Goal: Navigation & Orientation: Locate item on page

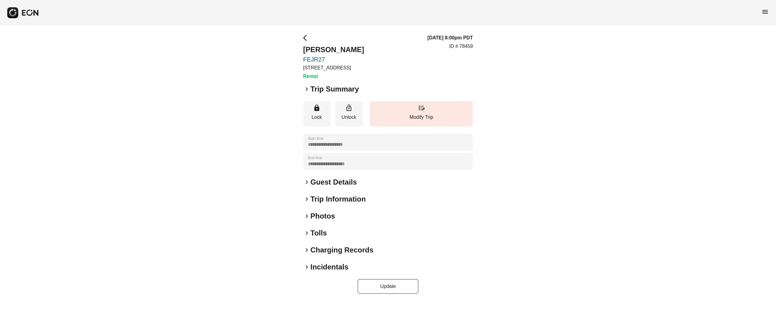
click at [319, 218] on h2 "Photos" at bounding box center [322, 216] width 25 height 10
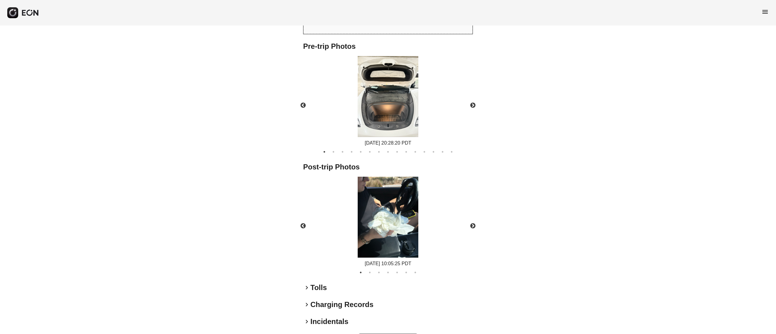
scroll to position [276, 0]
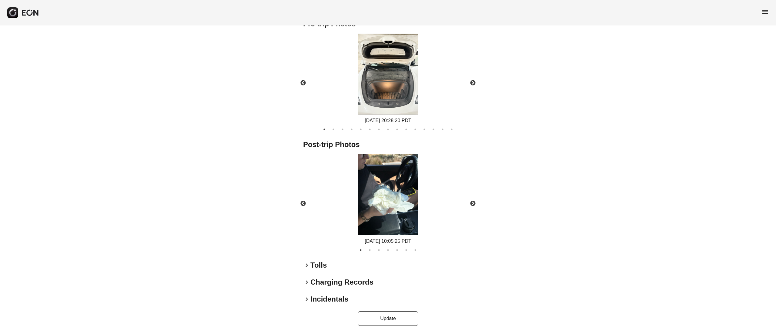
click at [386, 207] on img at bounding box center [388, 194] width 61 height 81
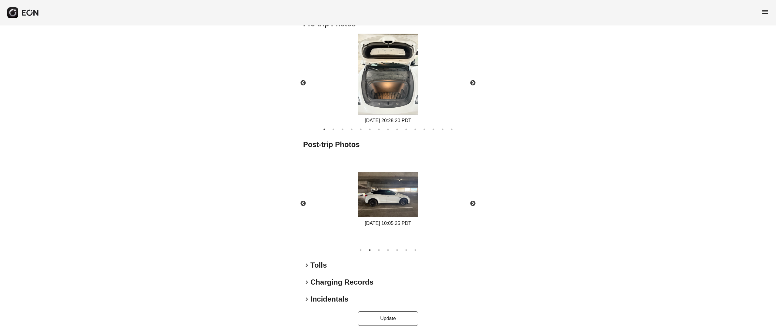
click at [405, 194] on img at bounding box center [388, 194] width 61 height 45
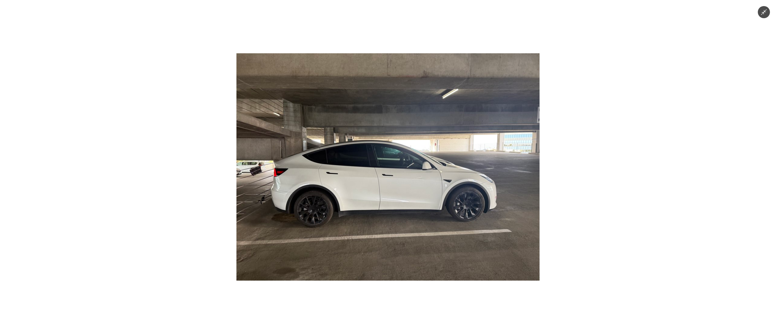
click at [390, 195] on img at bounding box center [387, 166] width 303 height 227
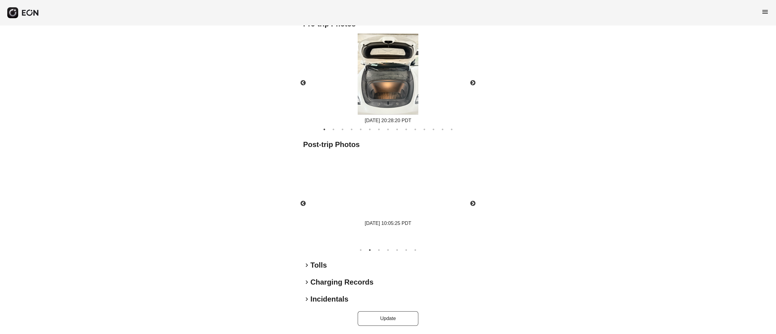
click at [390, 195] on img at bounding box center [388, 194] width 61 height 45
click at [466, 196] on button "Next" at bounding box center [472, 203] width 21 height 21
click at [392, 210] on img at bounding box center [388, 194] width 61 height 45
click at [393, 206] on img at bounding box center [388, 194] width 61 height 45
click at [474, 208] on button "Next" at bounding box center [472, 203] width 21 height 21
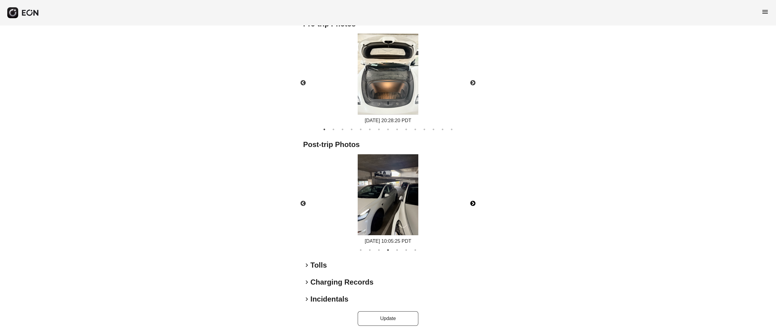
click at [474, 208] on button "Next" at bounding box center [472, 203] width 21 height 21
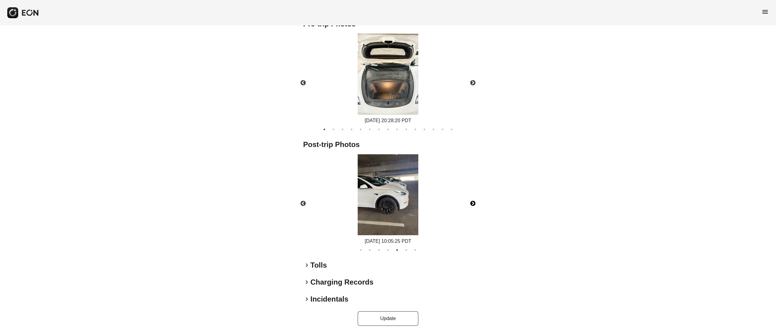
click at [474, 208] on button "Next" at bounding box center [472, 203] width 21 height 21
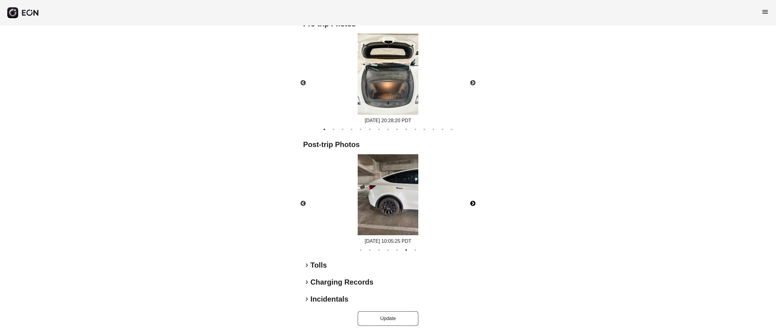
click at [474, 208] on button "Next" at bounding box center [472, 203] width 21 height 21
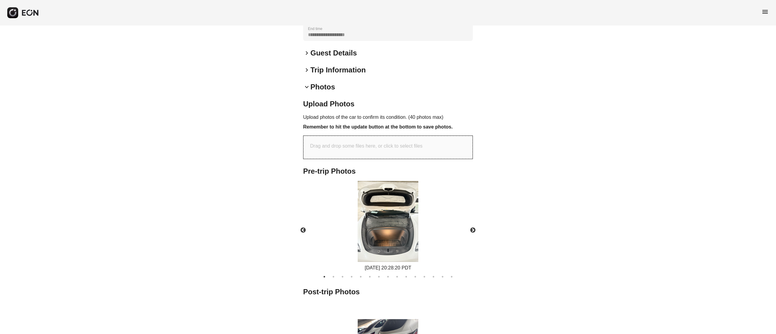
scroll to position [182, 0]
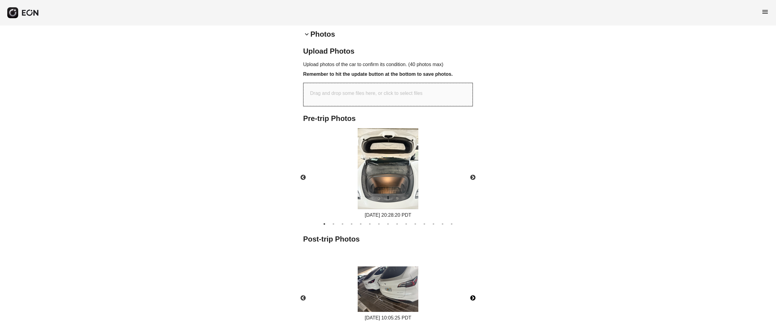
click at [409, 145] on img at bounding box center [388, 168] width 61 height 81
click at [466, 170] on button "Next" at bounding box center [472, 177] width 21 height 21
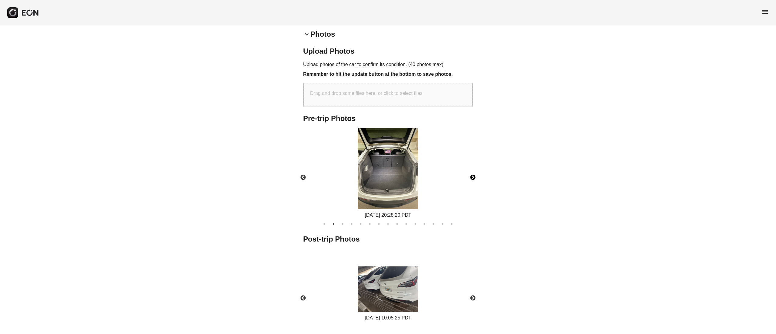
click at [400, 156] on img at bounding box center [388, 168] width 61 height 81
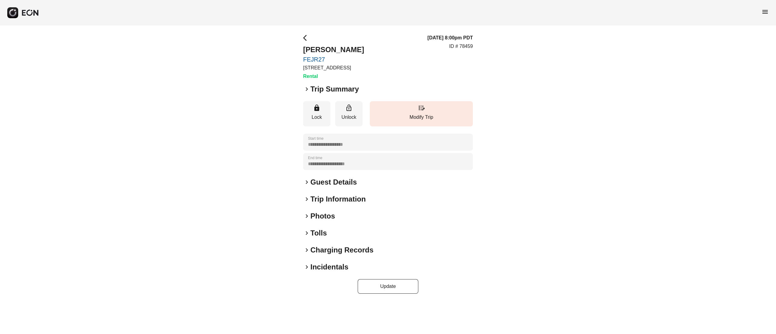
click at [325, 218] on h2 "Photos" at bounding box center [322, 216] width 25 height 10
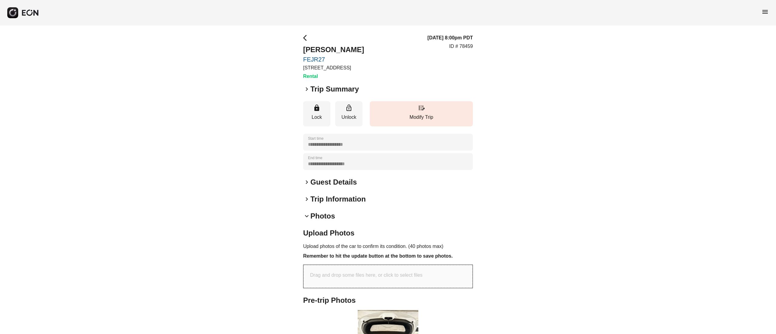
scroll to position [243, 0]
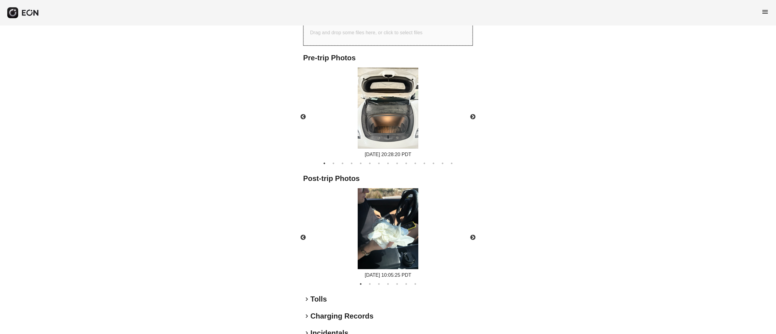
click at [407, 220] on img at bounding box center [388, 228] width 61 height 81
click at [478, 238] on button "Next" at bounding box center [472, 237] width 21 height 21
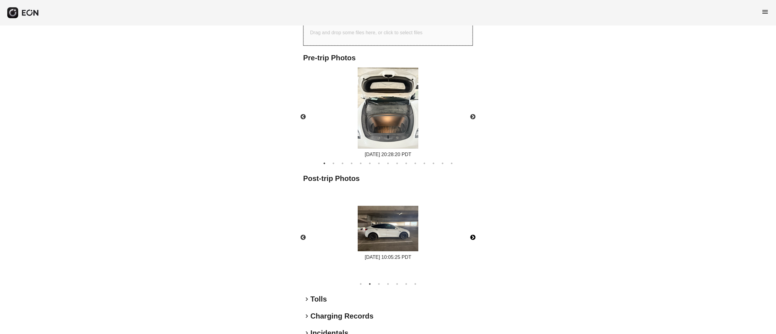
click at [478, 238] on button "Next" at bounding box center [472, 237] width 21 height 21
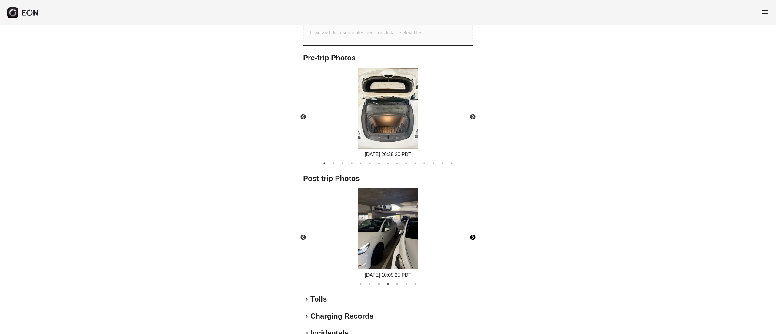
click at [478, 238] on button "Next" at bounding box center [472, 237] width 21 height 21
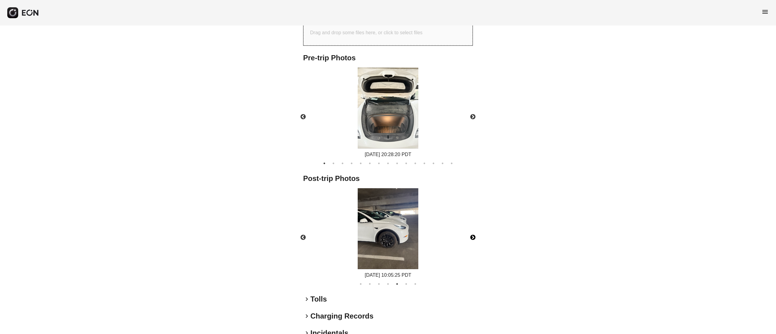
click at [473, 238] on button "Next" at bounding box center [472, 237] width 21 height 21
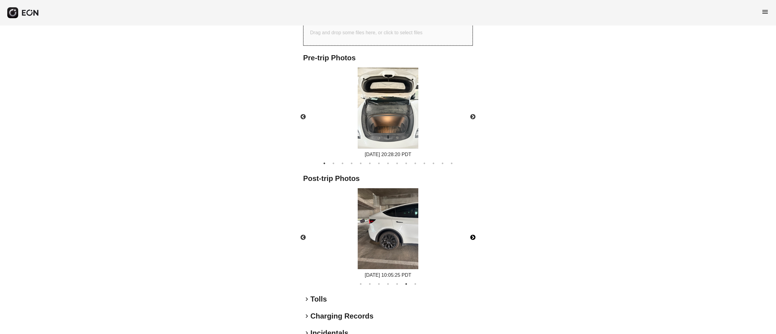
click at [473, 238] on button "Next" at bounding box center [472, 237] width 21 height 21
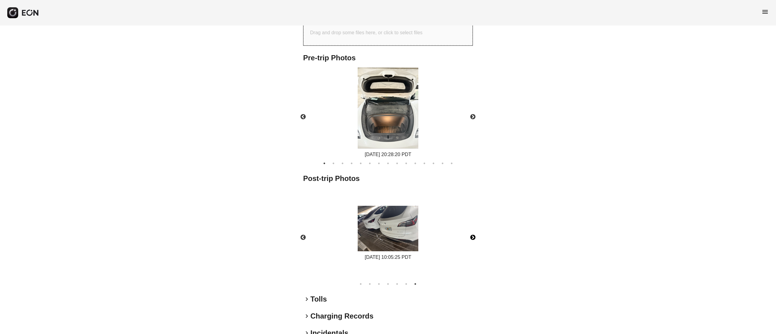
click at [391, 229] on img at bounding box center [388, 228] width 61 height 45
click at [304, 231] on button "Previous" at bounding box center [303, 237] width 21 height 21
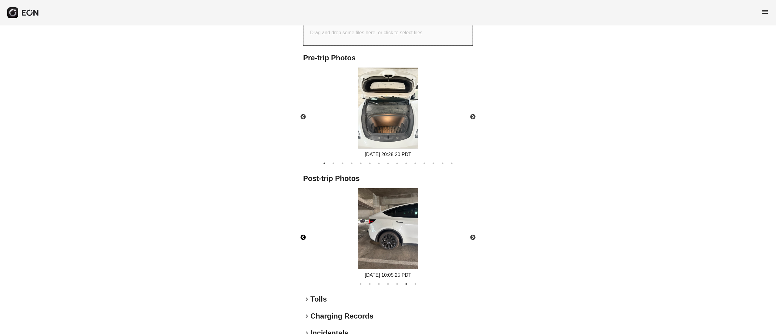
click at [304, 231] on button "Previous" at bounding box center [303, 237] width 21 height 21
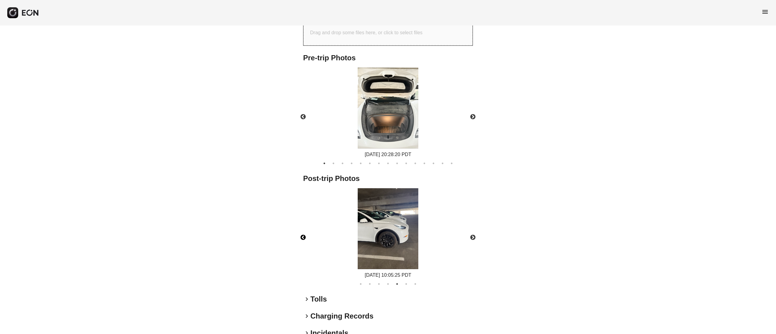
click at [304, 231] on button "Previous" at bounding box center [303, 237] width 21 height 21
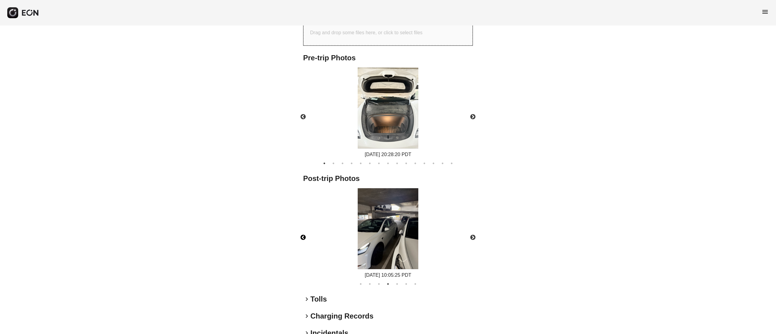
click at [304, 231] on button "Previous" at bounding box center [303, 237] width 21 height 21
